Goal: Check status

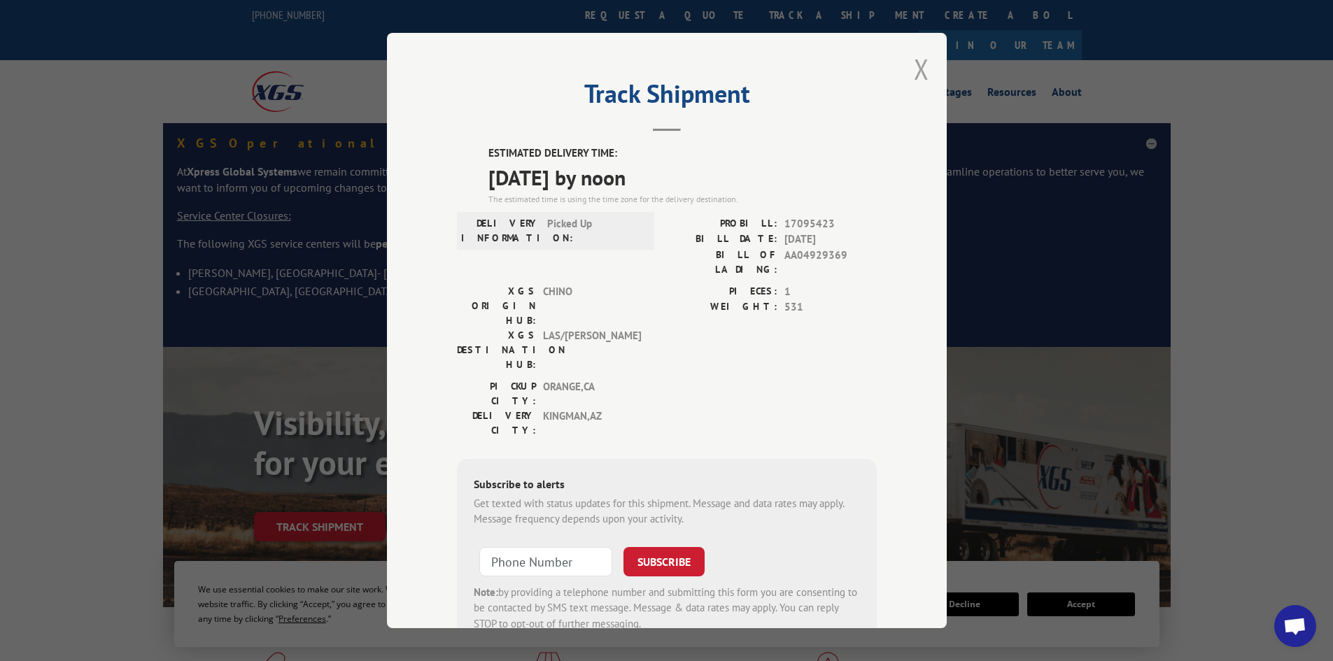
drag, startPoint x: 0, startPoint y: 0, endPoint x: 908, endPoint y: 66, distance: 910.6
click at [908, 66] on div "Track Shipment ESTIMATED DELIVERY TIME: [DATE] by noon The estimated time is us…" at bounding box center [667, 330] width 560 height 595
click at [914, 69] on button "Close modal" at bounding box center [921, 68] width 15 height 37
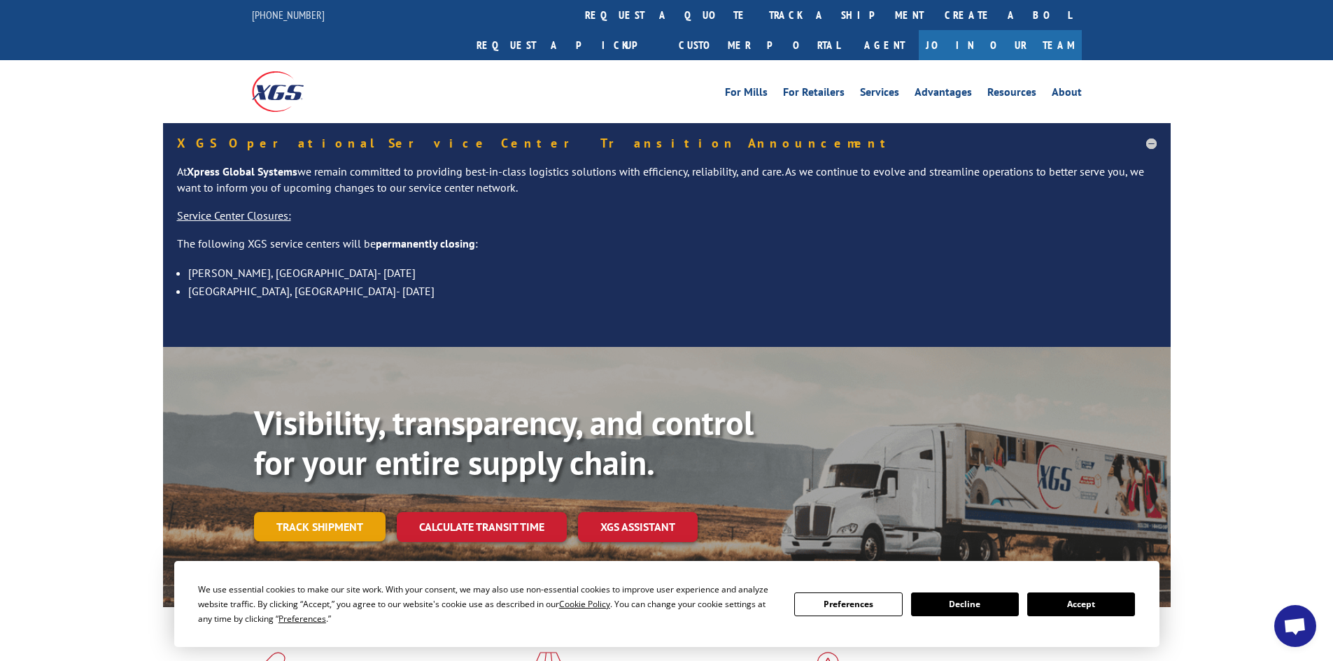
click at [307, 512] on link "Track shipment" at bounding box center [320, 526] width 132 height 29
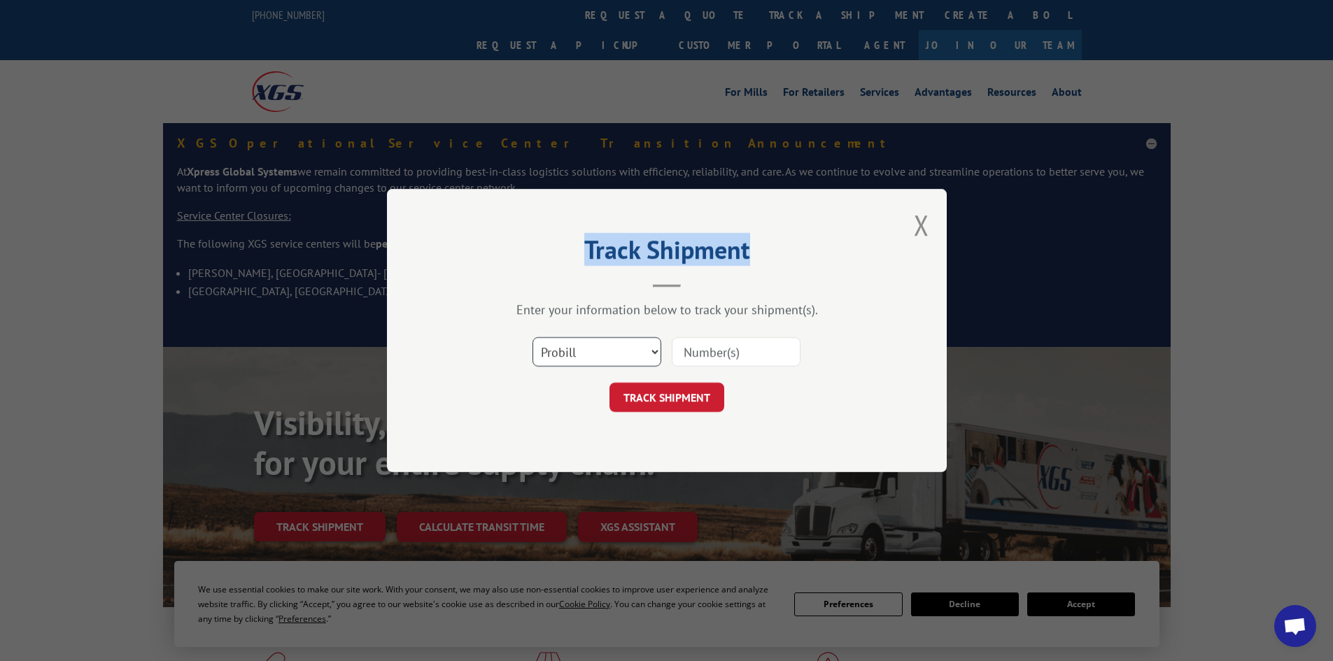
click at [568, 356] on select "Select category... Probill BOL PO" at bounding box center [596, 351] width 129 height 29
select select "bol"
click at [532, 337] on select "Select category... Probill BOL PO" at bounding box center [596, 351] width 129 height 29
paste input "441115"
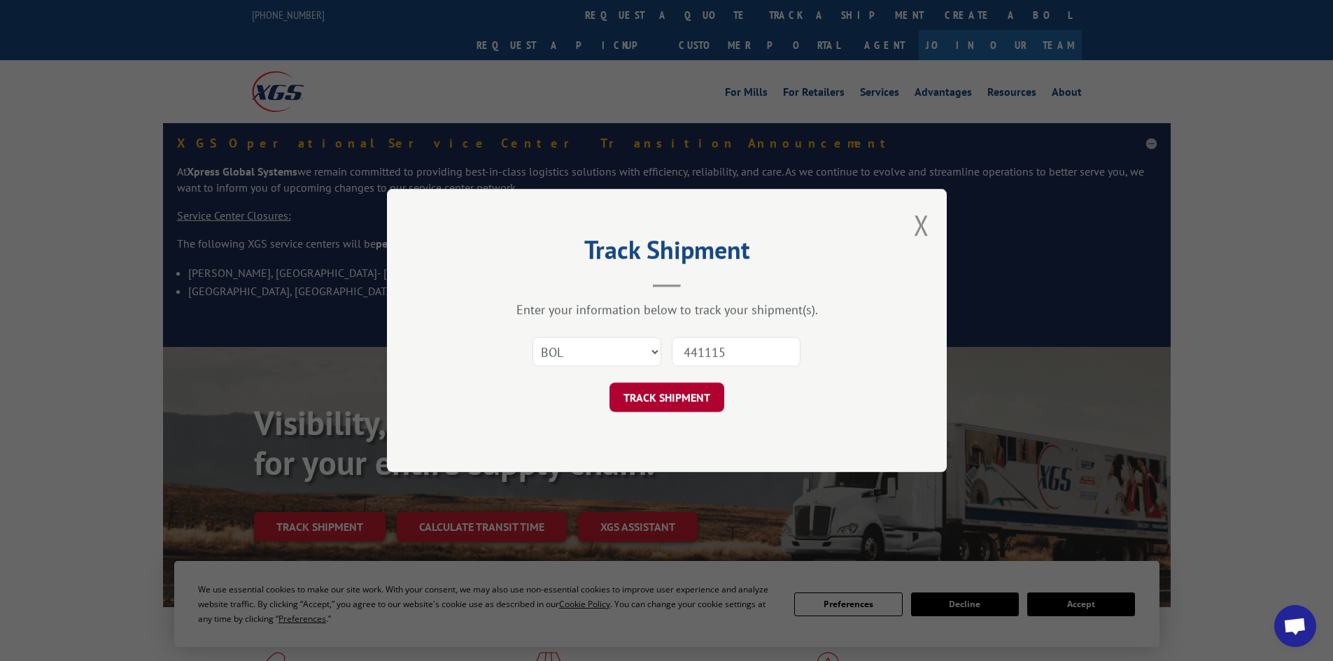
type input "441115"
click at [668, 399] on button "TRACK SHIPMENT" at bounding box center [666, 397] width 115 height 29
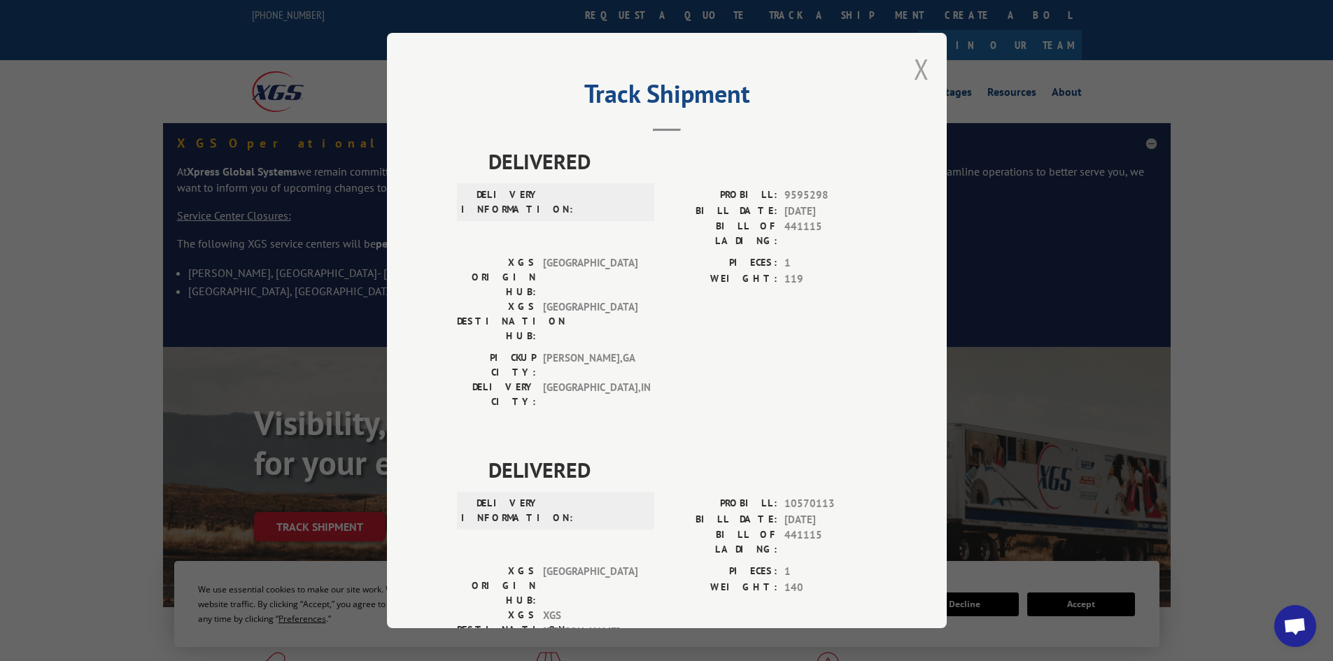
click at [921, 63] on button "Close modal" at bounding box center [921, 68] width 15 height 37
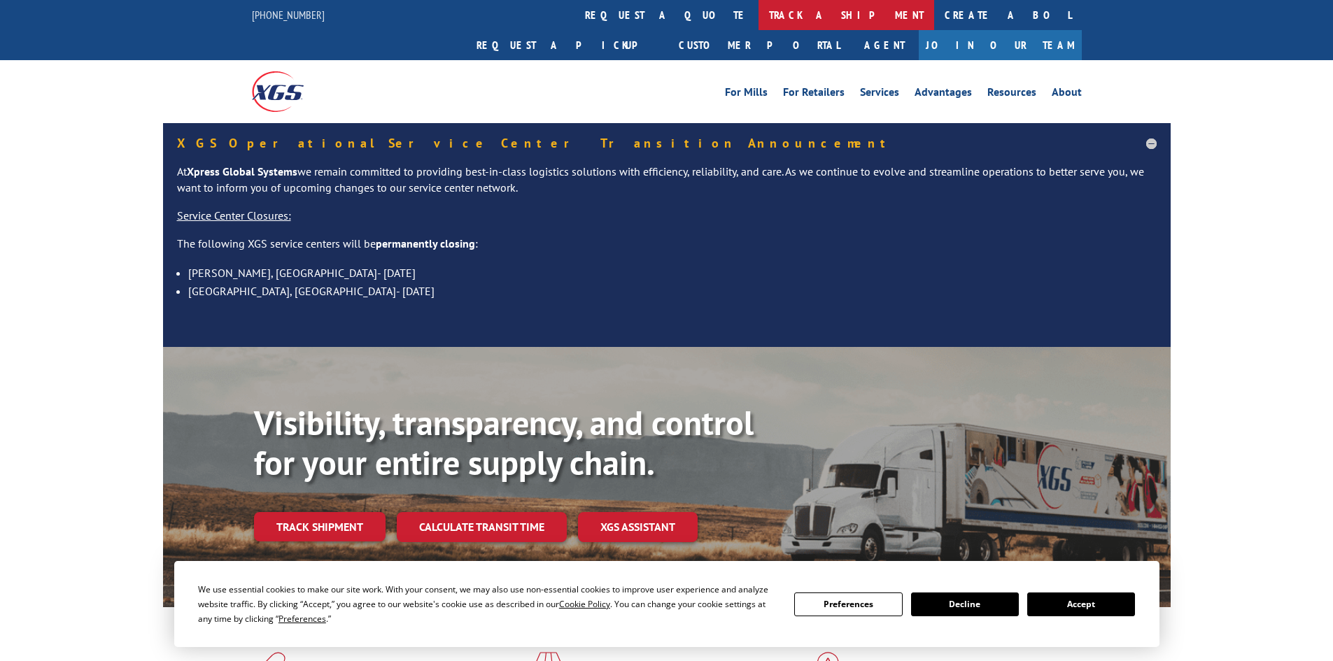
click at [758, 12] on link "track a shipment" at bounding box center [846, 15] width 176 height 30
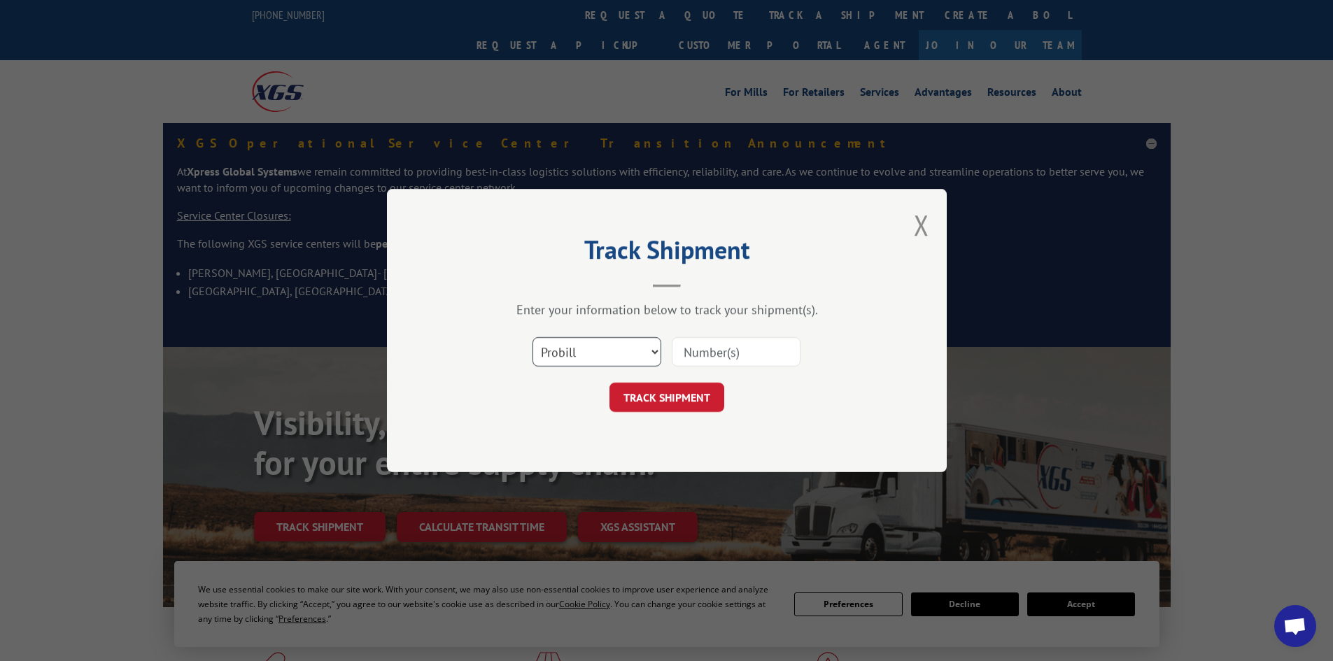
click at [582, 349] on select "Select category... Probill BOL PO" at bounding box center [596, 351] width 129 height 29
select select "bol"
click at [532, 337] on select "Select category... Probill BOL PO" at bounding box center [596, 351] width 129 height 29
paste input "5144210"
type input "5144210"
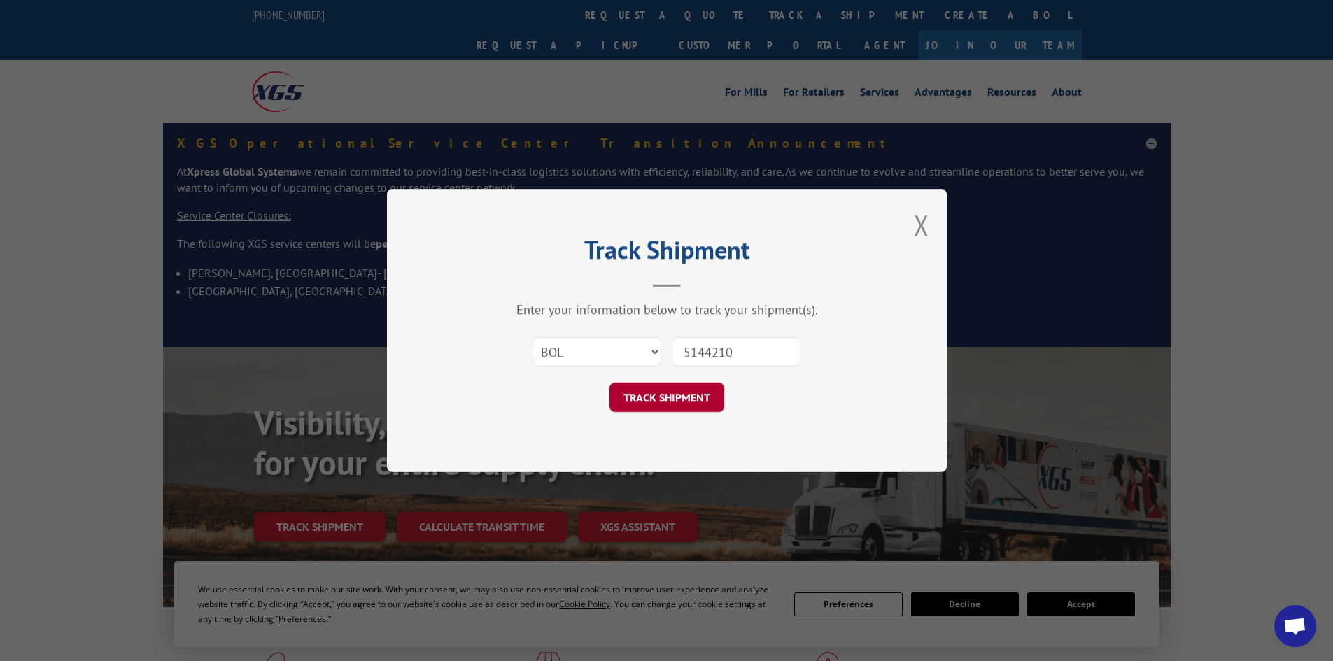
click at [661, 410] on button "TRACK SHIPMENT" at bounding box center [666, 397] width 115 height 29
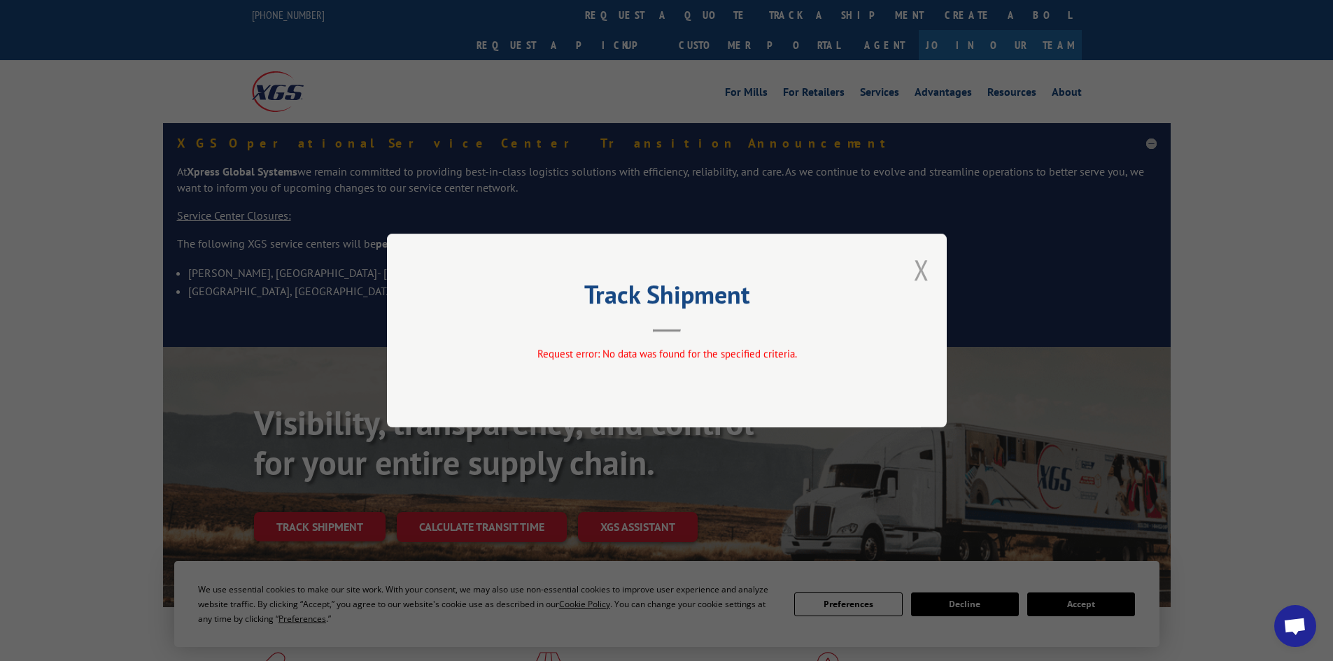
click at [927, 272] on button "Close modal" at bounding box center [921, 269] width 15 height 37
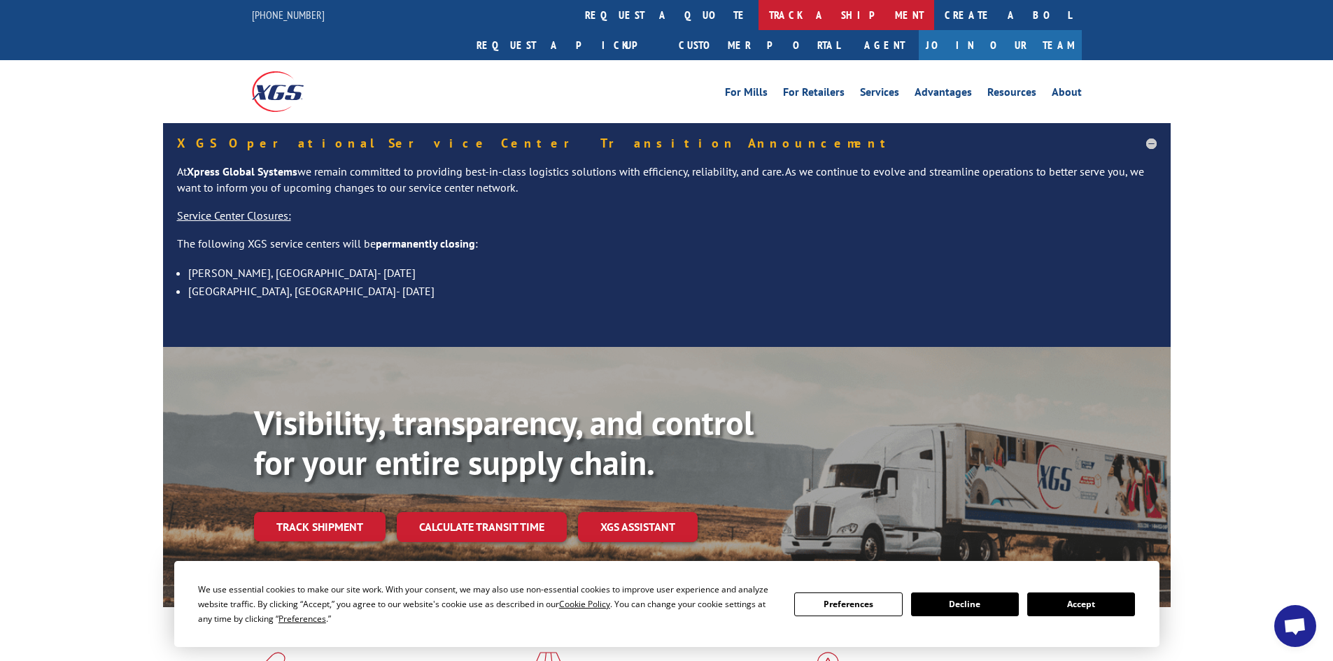
click at [758, 21] on link "track a shipment" at bounding box center [846, 15] width 176 height 30
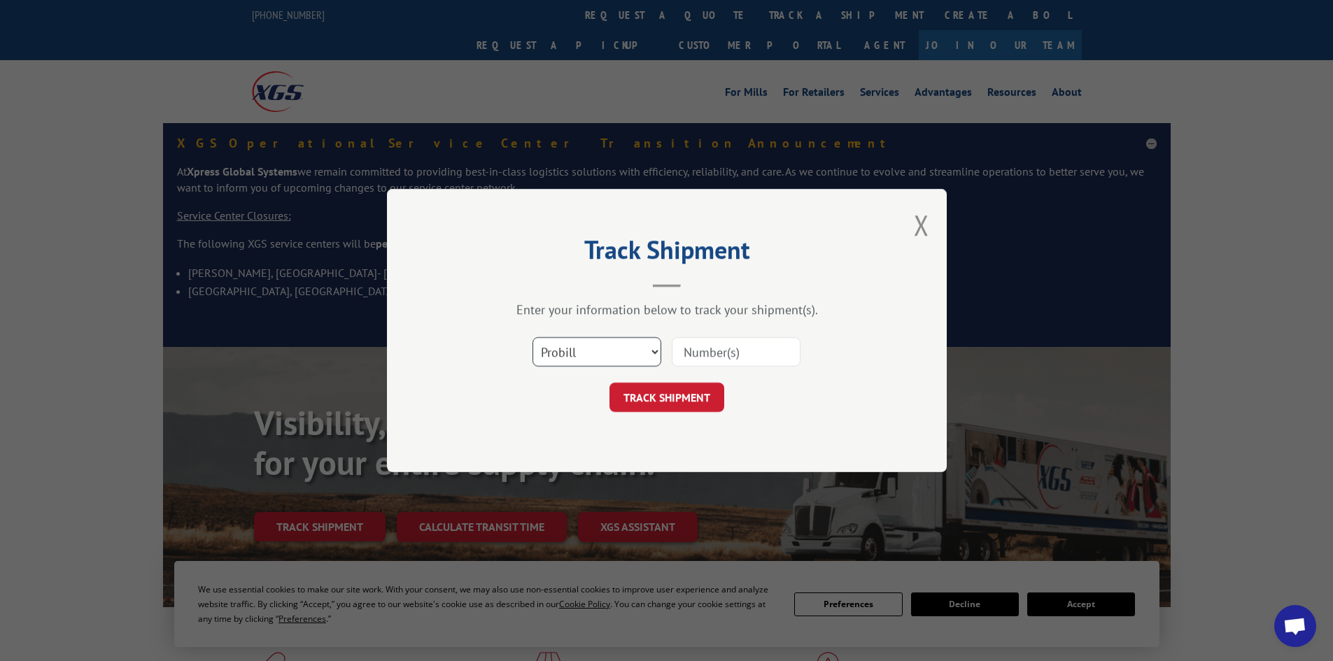
click at [573, 355] on select "Select category... Probill BOL PO" at bounding box center [596, 351] width 129 height 29
click at [532, 337] on select "Select category... Probill BOL PO" at bounding box center [596, 351] width 129 height 29
click at [565, 348] on select "Select category... Probill BOL PO" at bounding box center [596, 351] width 129 height 29
select select "bol"
click at [532, 337] on select "Select category... Probill BOL PO" at bounding box center [596, 351] width 129 height 29
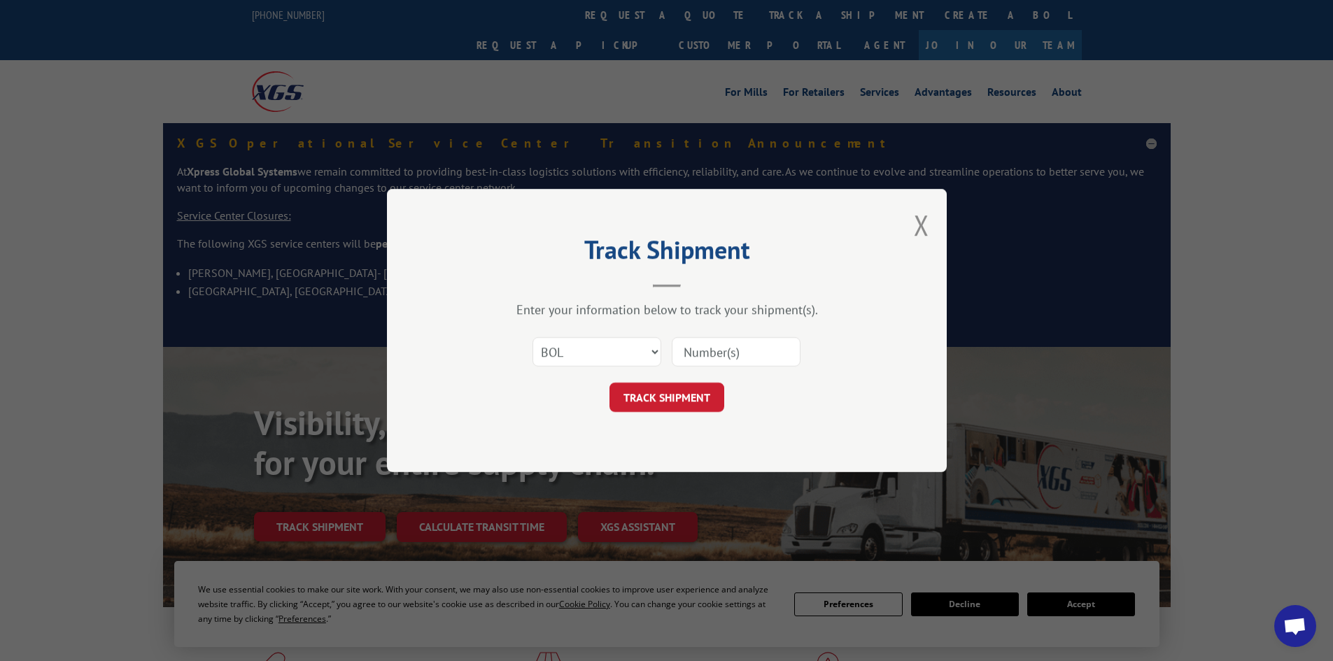
paste input "5144210"
type input "5144210"
click at [676, 409] on button "TRACK SHIPMENT" at bounding box center [666, 397] width 115 height 29
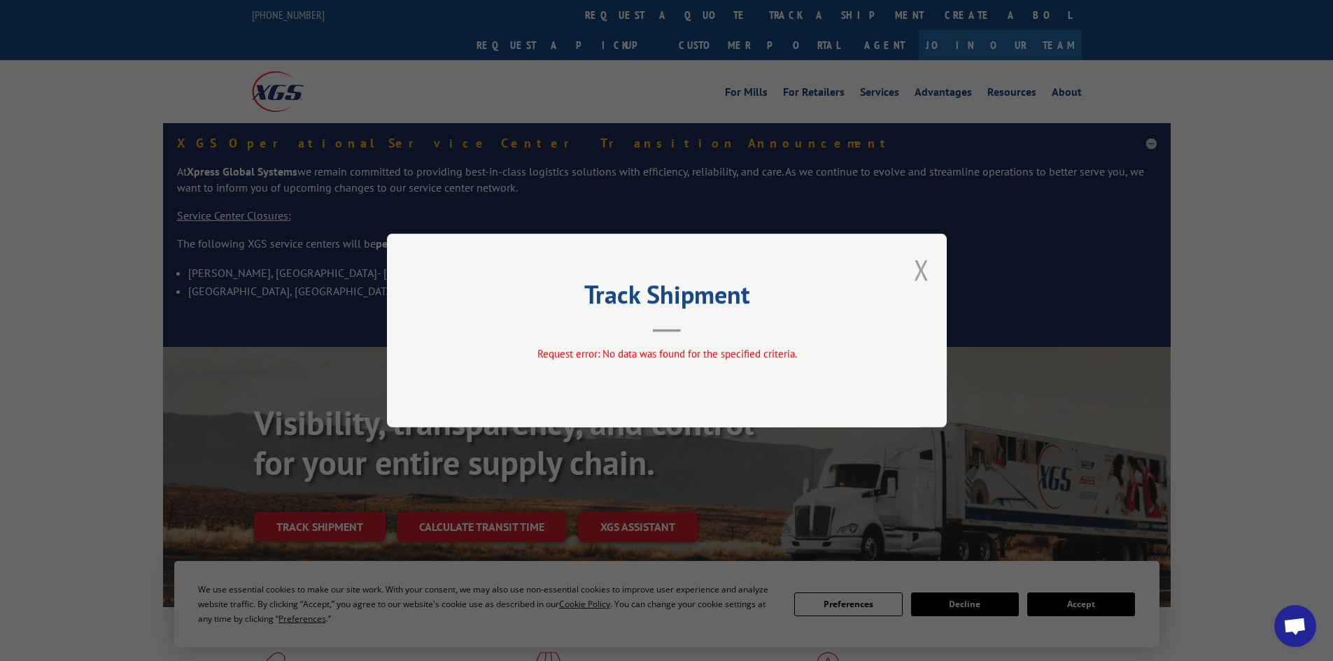
click at [922, 269] on button "Close modal" at bounding box center [921, 269] width 15 height 37
